Goal: Task Accomplishment & Management: Use online tool/utility

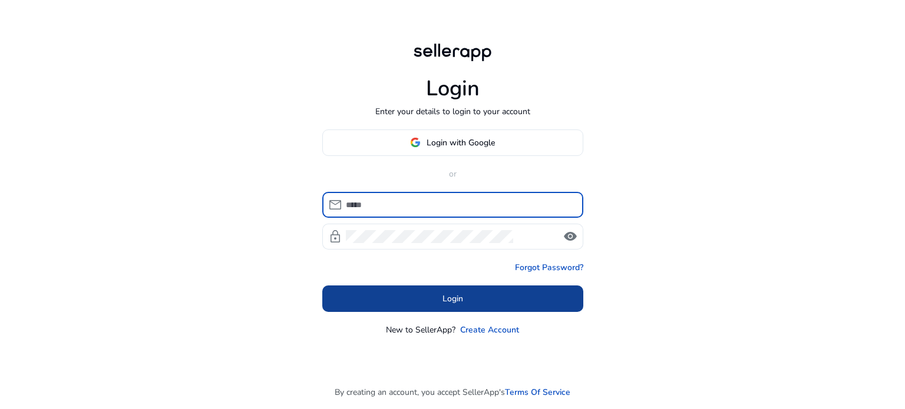
type input "**********"
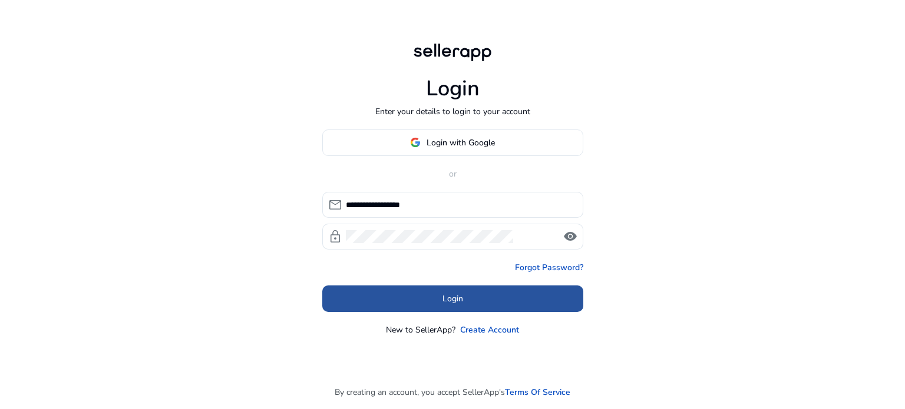
click at [526, 287] on span at bounding box center [452, 299] width 261 height 28
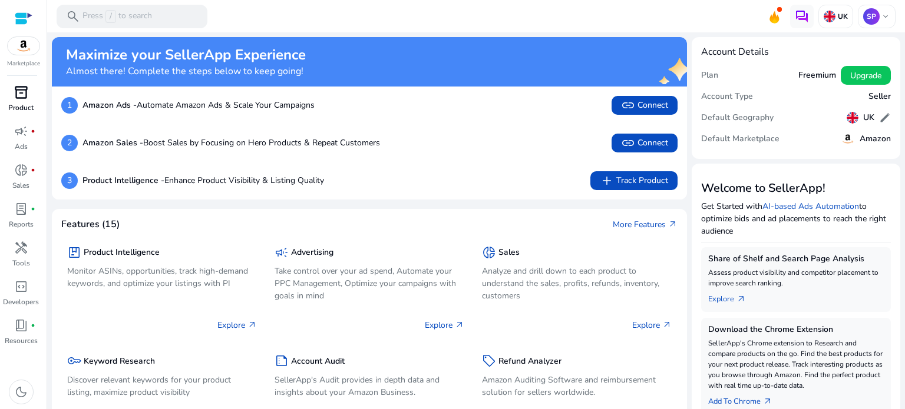
click at [17, 97] on span "inventory_2" at bounding box center [21, 92] width 14 height 14
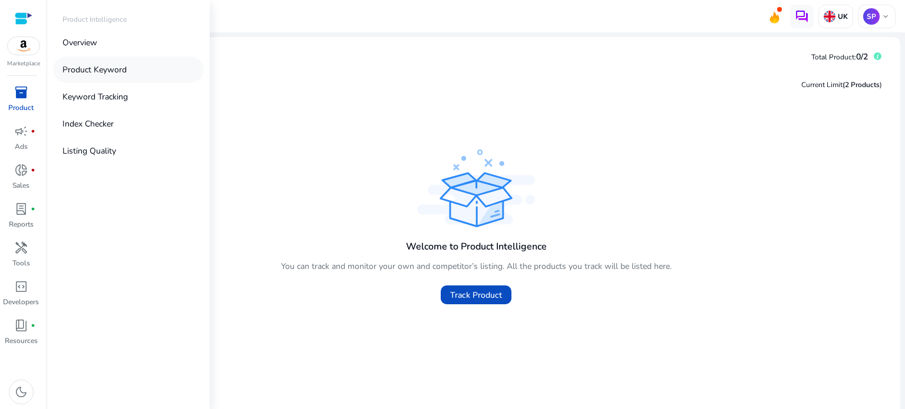
click at [120, 72] on p "Product Keyword" at bounding box center [94, 70] width 64 height 12
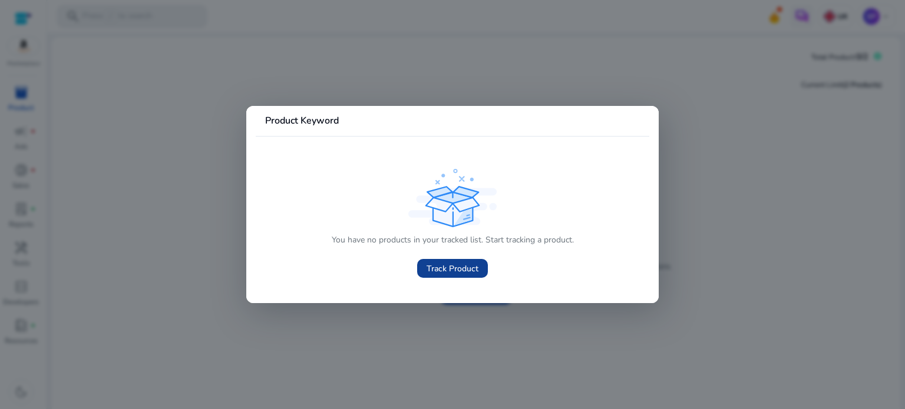
click at [437, 266] on span "Track Product" at bounding box center [453, 269] width 52 height 12
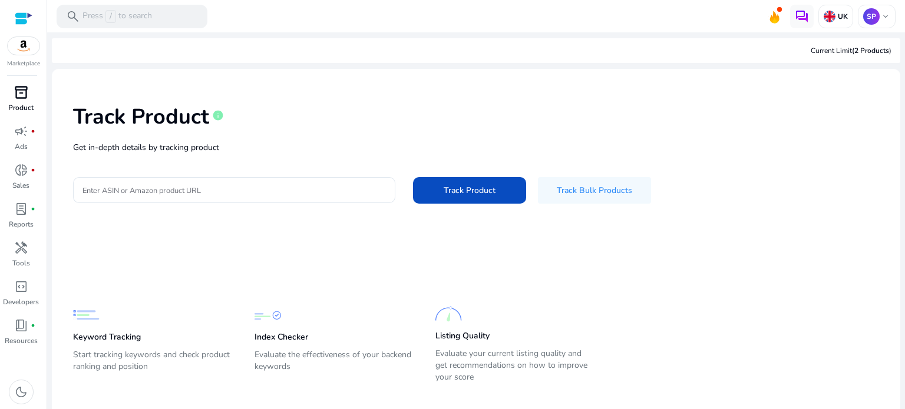
click at [28, 101] on div "inventory_2" at bounding box center [21, 92] width 33 height 19
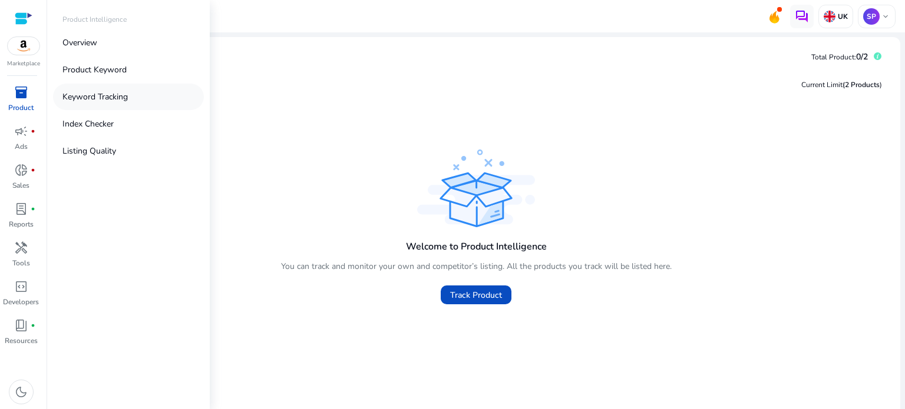
click at [132, 95] on link "Keyword Tracking" at bounding box center [128, 97] width 151 height 27
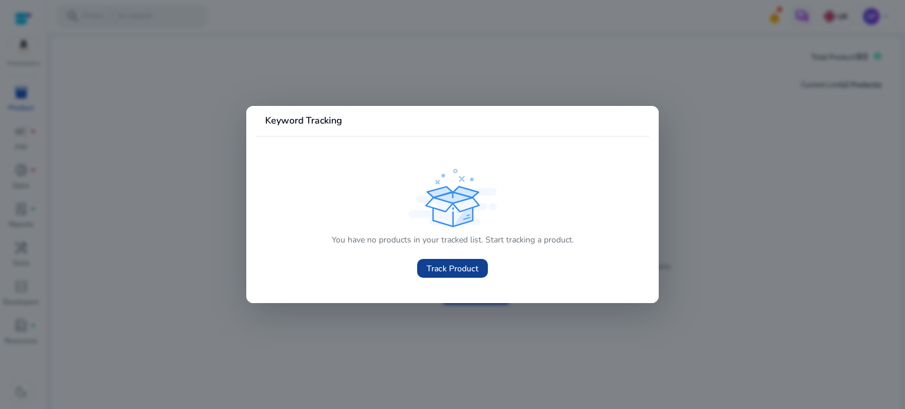
click at [420, 263] on span at bounding box center [452, 269] width 71 height 28
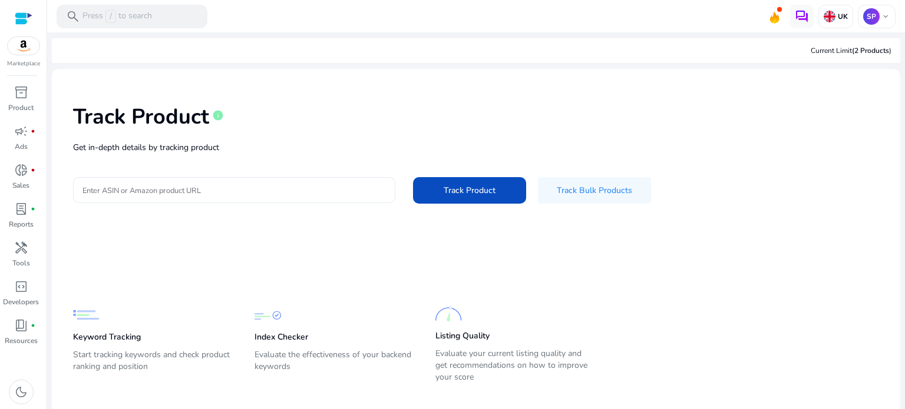
scroll to position [16, 0]
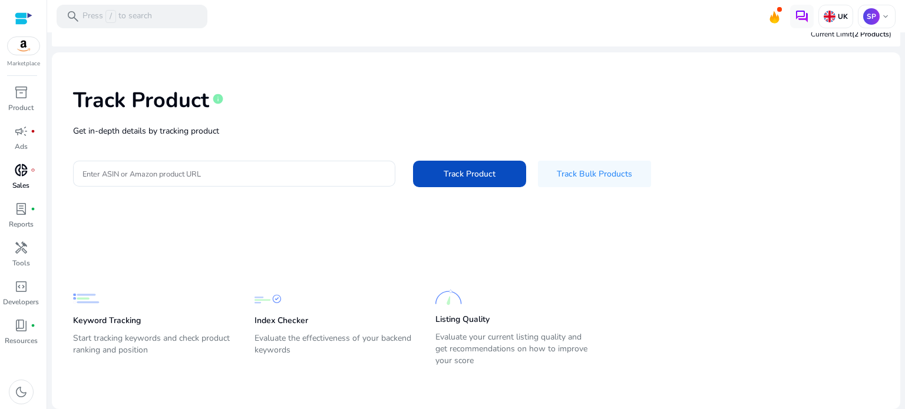
click at [31, 168] on span "fiber_manual_record" at bounding box center [33, 170] width 5 height 5
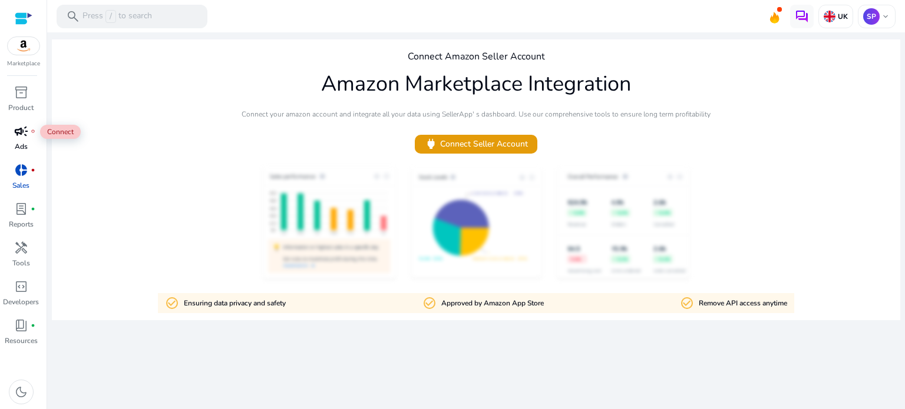
click at [23, 133] on span "campaign" at bounding box center [21, 131] width 14 height 14
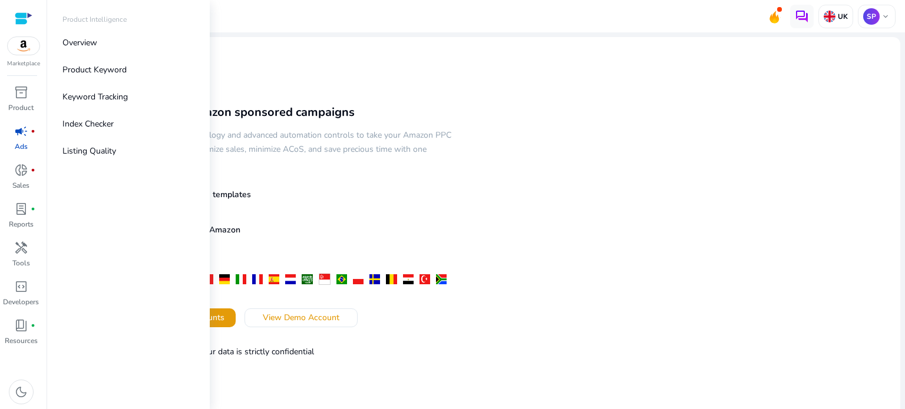
click at [27, 54] on img at bounding box center [24, 46] width 32 height 18
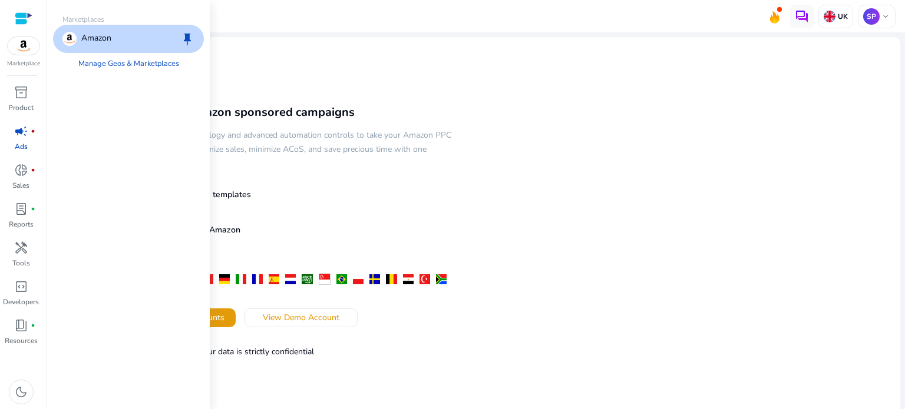
click at [28, 60] on p "Marketplace" at bounding box center [23, 64] width 33 height 9
click at [25, 97] on span "inventory_2" at bounding box center [21, 92] width 14 height 14
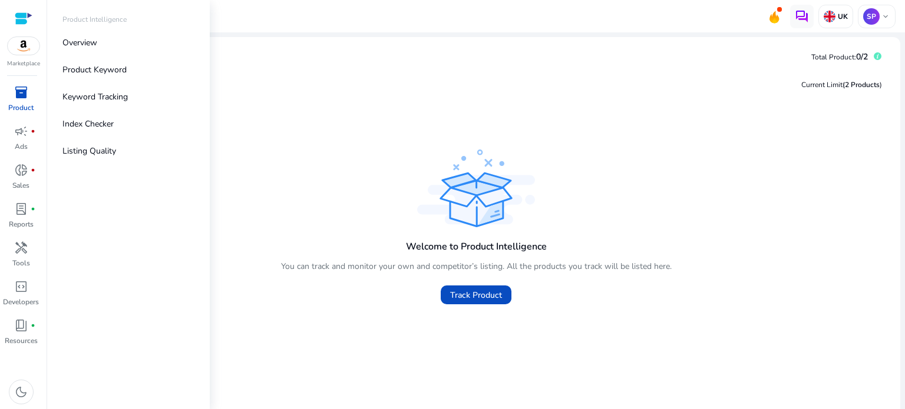
drag, startPoint x: 113, startPoint y: 42, endPoint x: 108, endPoint y: 12, distance: 31.0
click at [108, 12] on div "Product Intelligence Overview Product Keyword Keyword Tracking Index Checker Li…" at bounding box center [128, 204] width 163 height 409
click at [108, 14] on div "Product Intelligence Overview Product Keyword Keyword Tracking Index Checker Li…" at bounding box center [128, 204] width 163 height 409
click at [111, 16] on p "Product Intelligence" at bounding box center [94, 19] width 64 height 11
click at [112, 38] on link "Overview" at bounding box center [128, 42] width 151 height 27
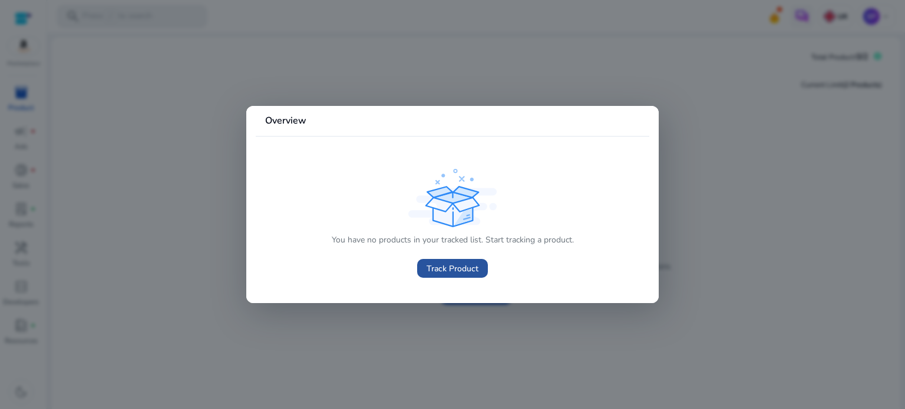
click at [459, 265] on span "Track Product" at bounding box center [453, 269] width 52 height 12
